Goal: Task Accomplishment & Management: Use online tool/utility

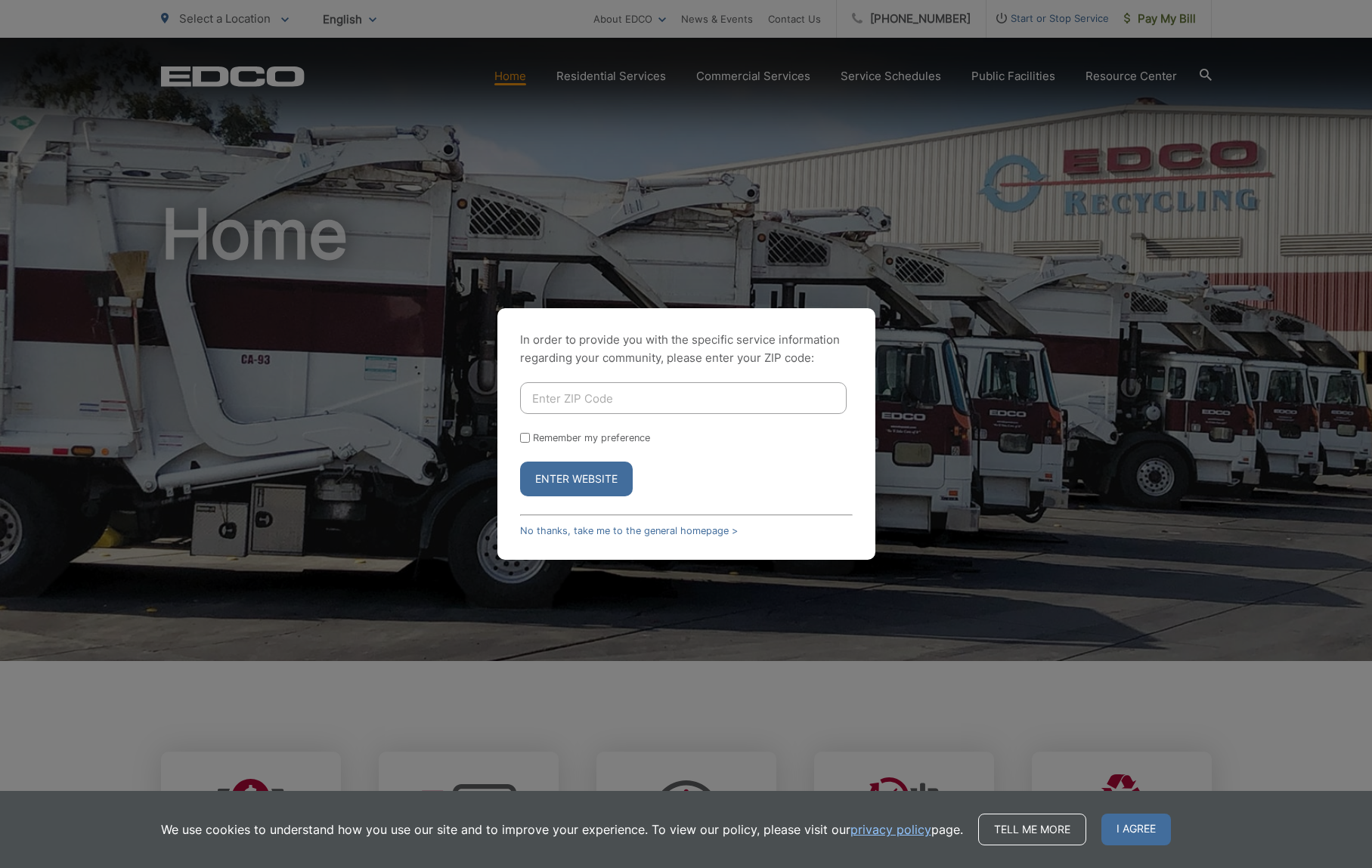
click at [648, 407] on input "Enter ZIP Code" at bounding box center [683, 398] width 327 height 32
type input "92020"
click at [560, 440] on label "Remember my preference" at bounding box center [591, 437] width 117 height 12
click at [530, 440] on input "Remember my preference" at bounding box center [525, 437] width 10 height 10
checkbox input "true"
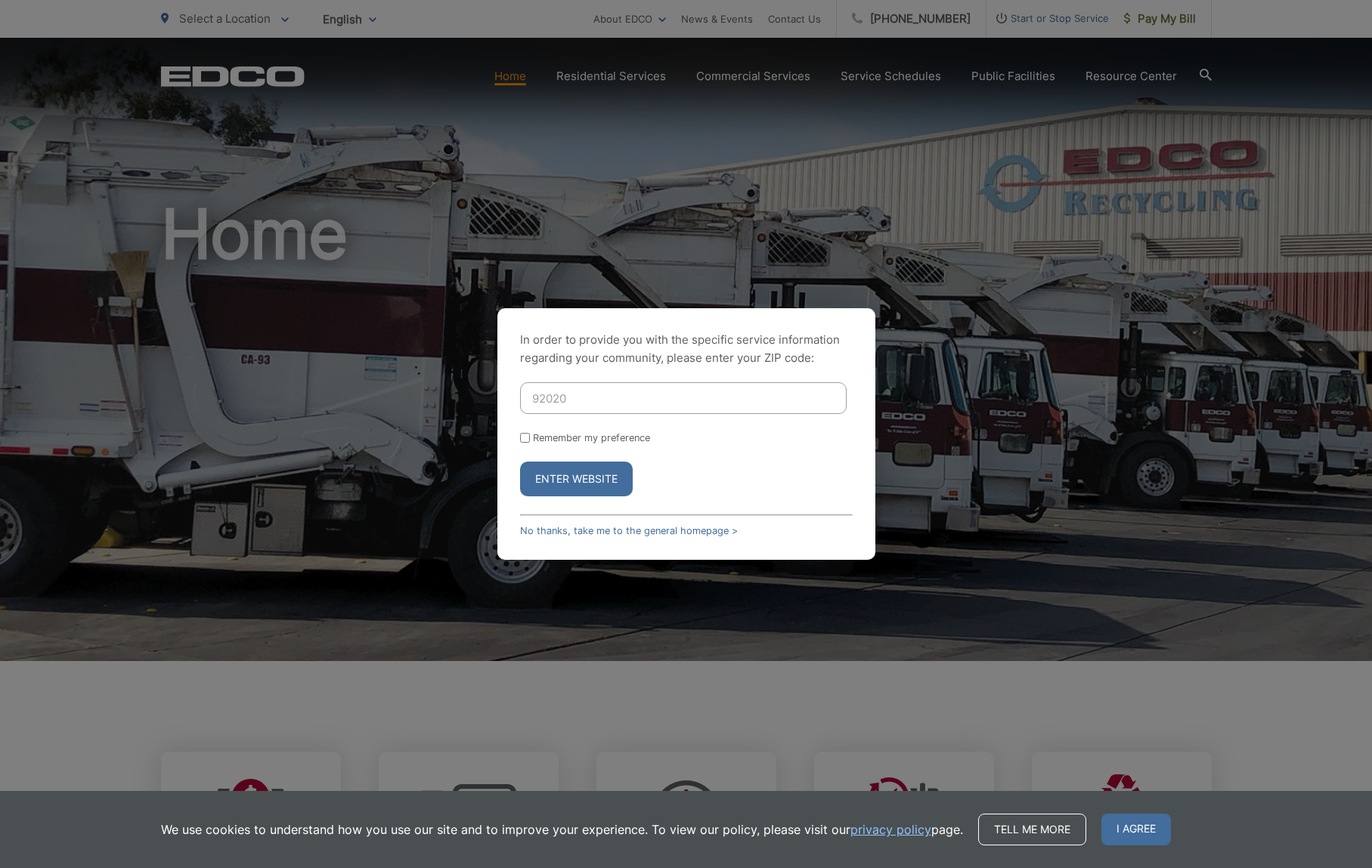
checkbox input "true"
click at [557, 486] on button "Enter Website" at bounding box center [576, 479] width 113 height 35
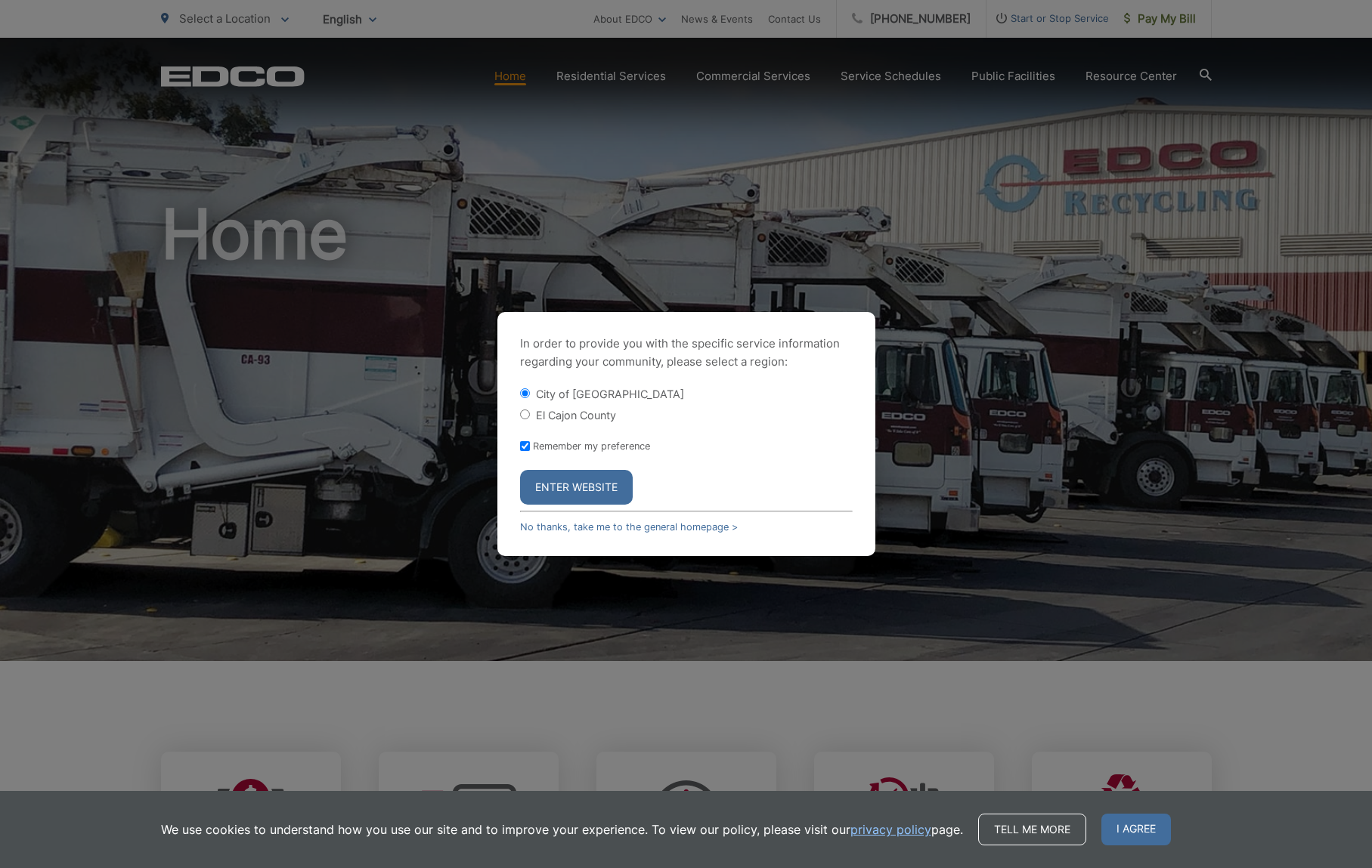
click at [725, 407] on div "El Cajon County" at bounding box center [686, 414] width 333 height 15
click at [561, 486] on button "Enter Website" at bounding box center [576, 487] width 113 height 35
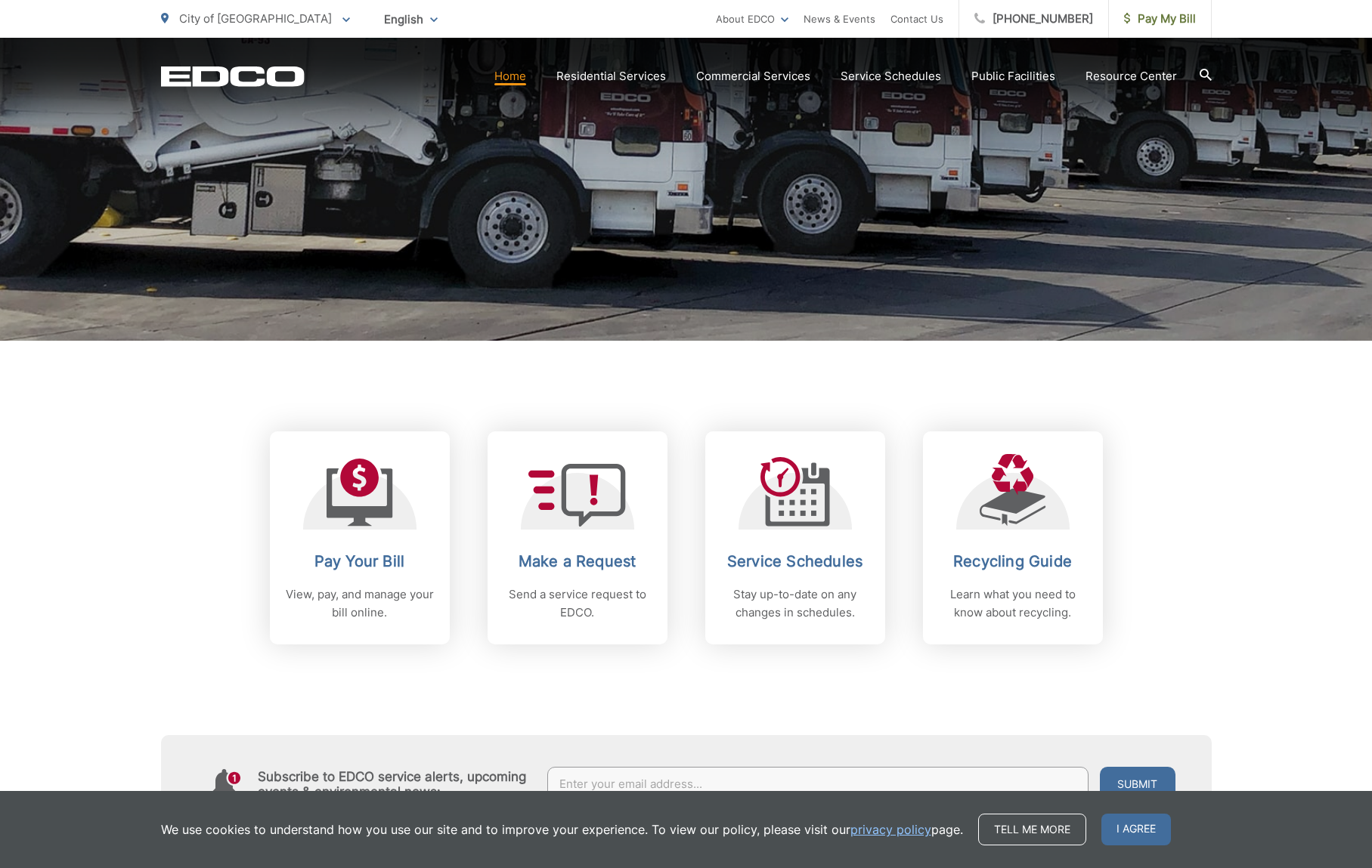
scroll to position [399, 0]
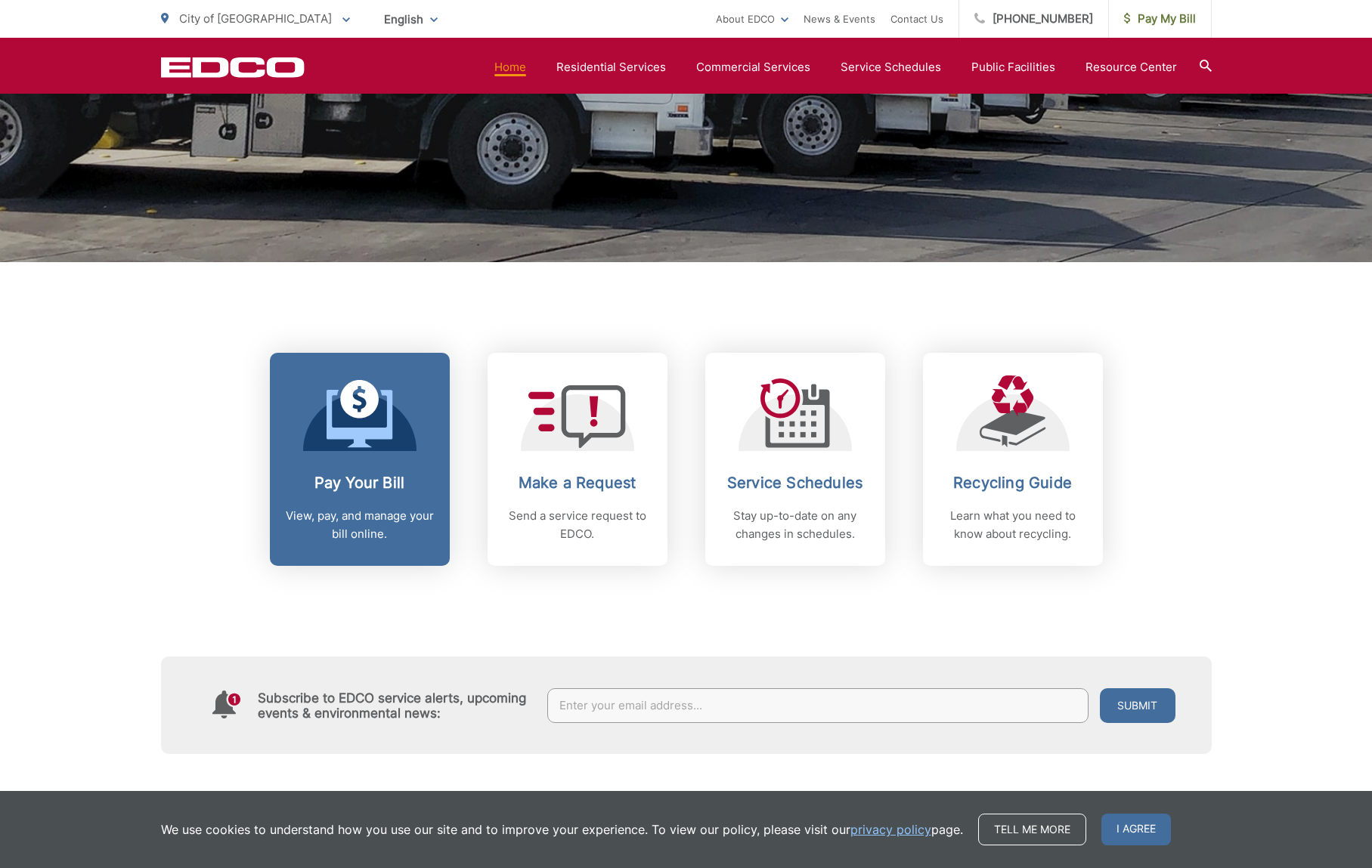
click at [349, 509] on p "View, pay, and manage your bill online." at bounding box center [359, 525] width 150 height 36
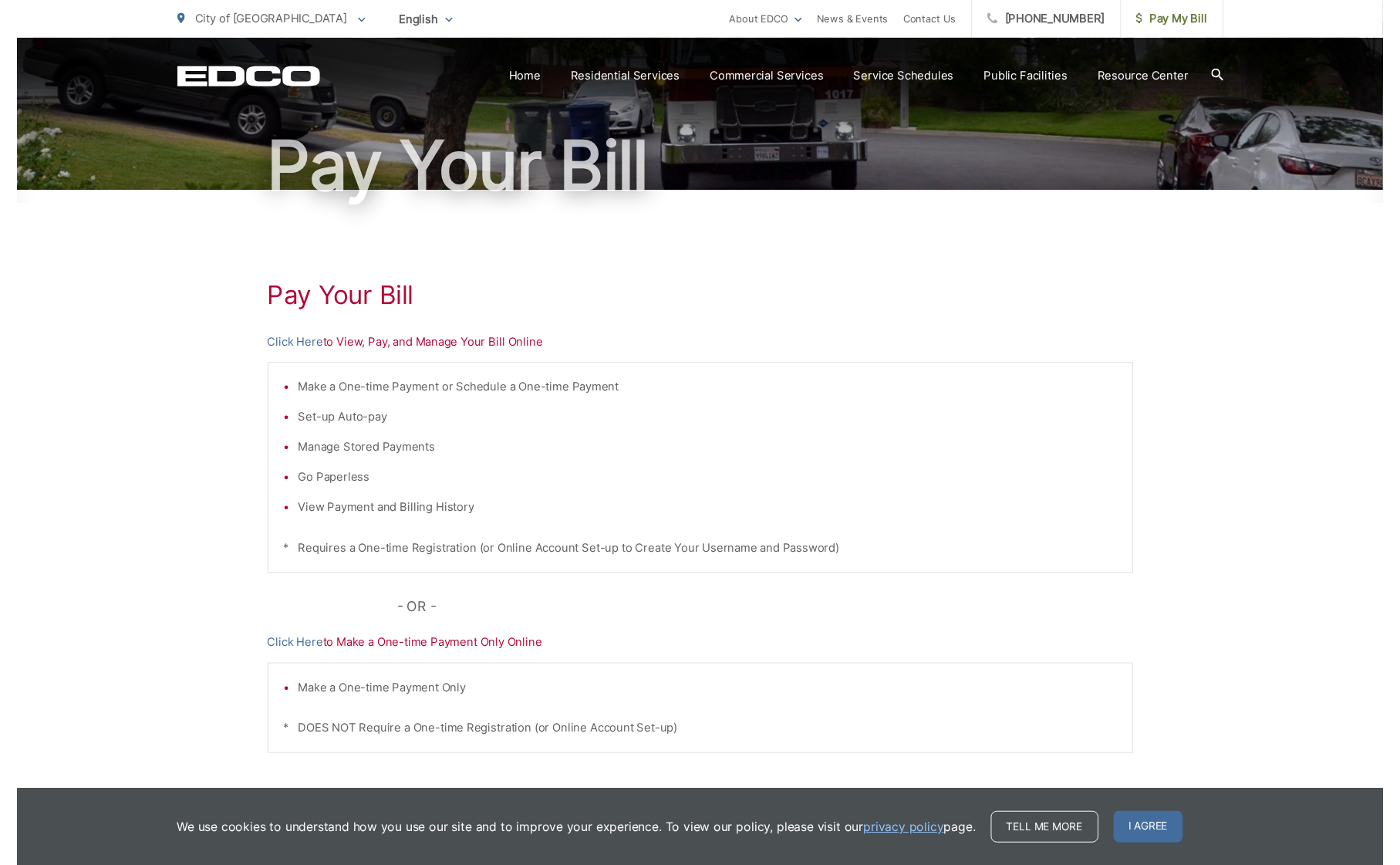
scroll to position [82, 0]
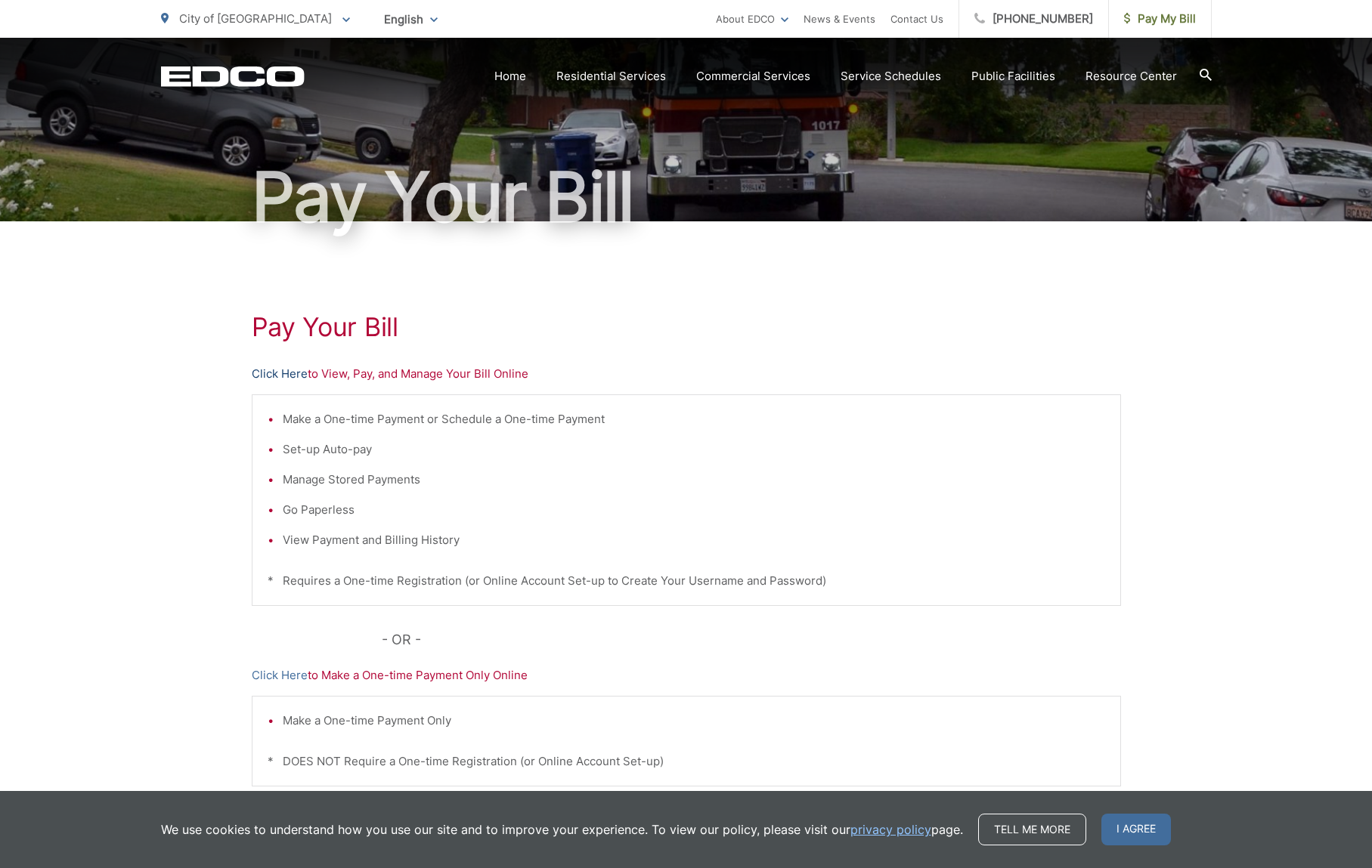
click at [286, 377] on link "Click Here" at bounding box center [279, 373] width 56 height 18
